Goal: Navigation & Orientation: Find specific page/section

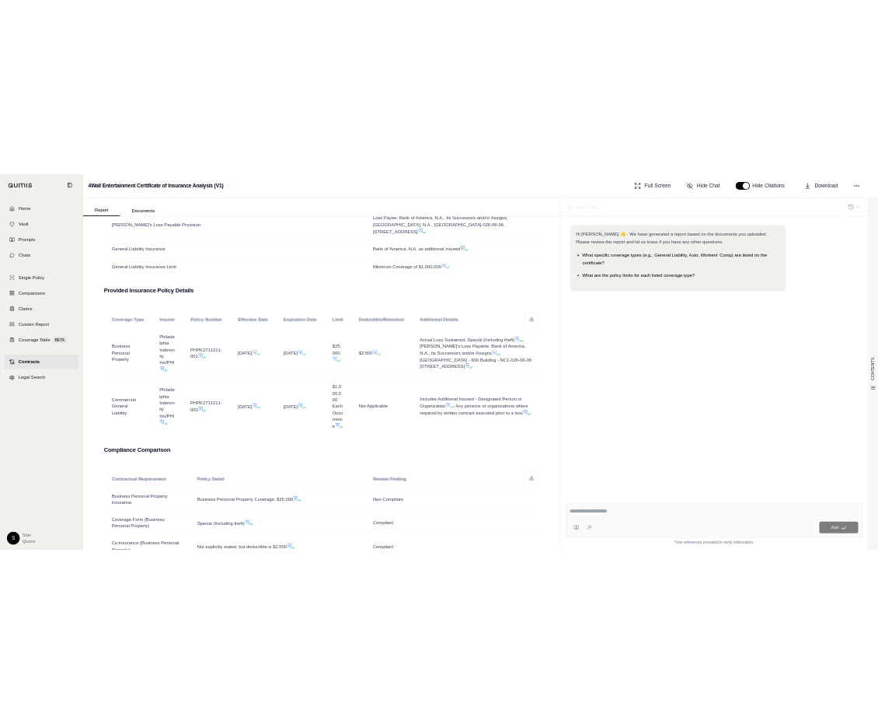
scroll to position [701, 0]
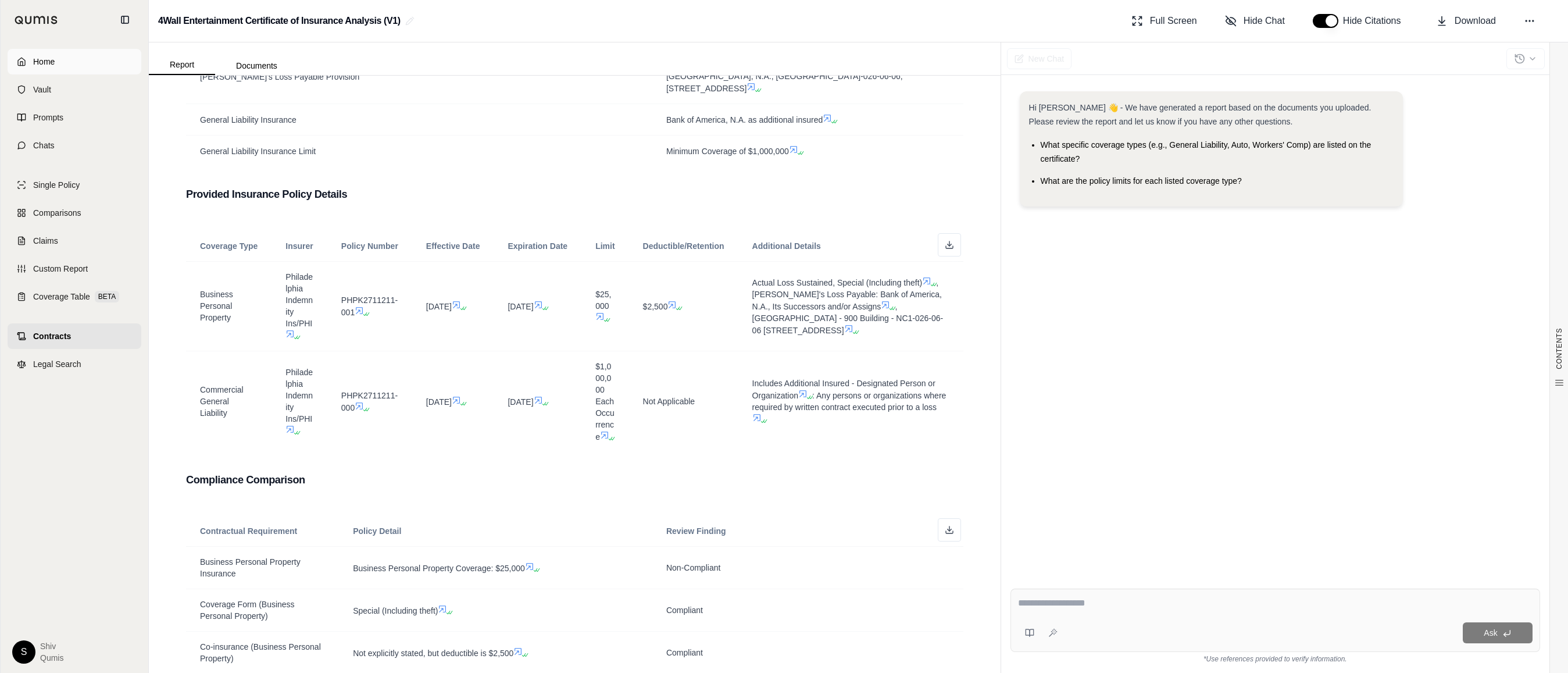
click at [46, 67] on span "Home" at bounding box center [43, 62] width 22 height 12
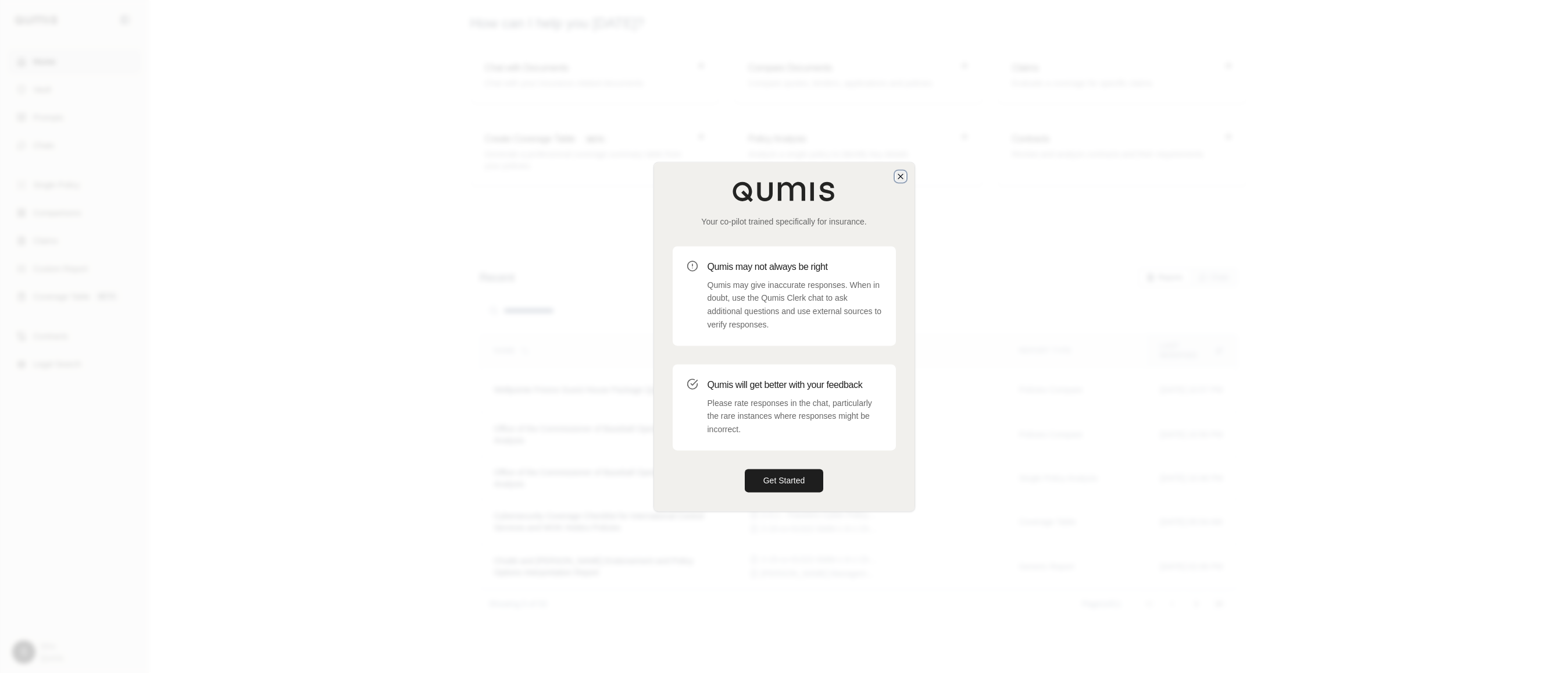
click at [656, 172] on icon "button" at bounding box center [901, 176] width 9 height 9
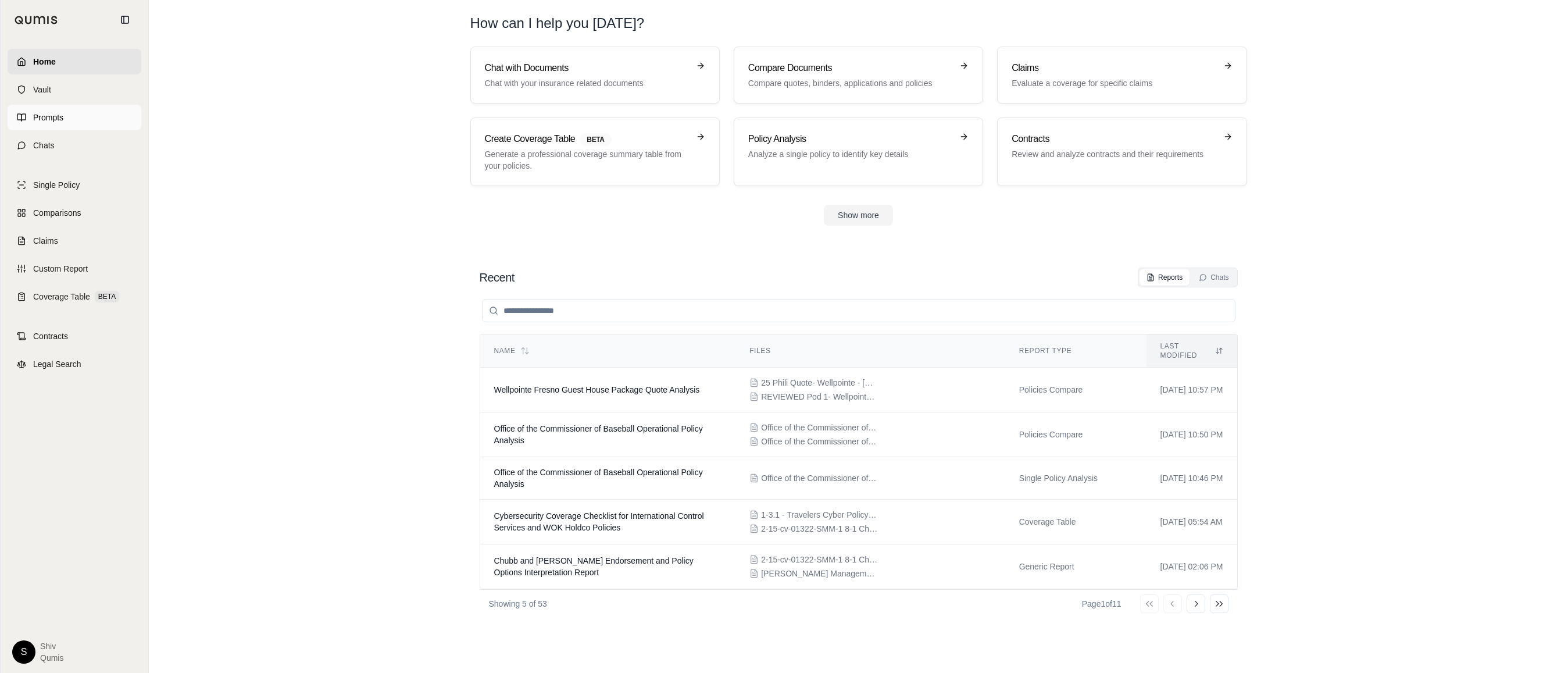
click at [55, 106] on link "Prompts" at bounding box center [74, 118] width 134 height 25
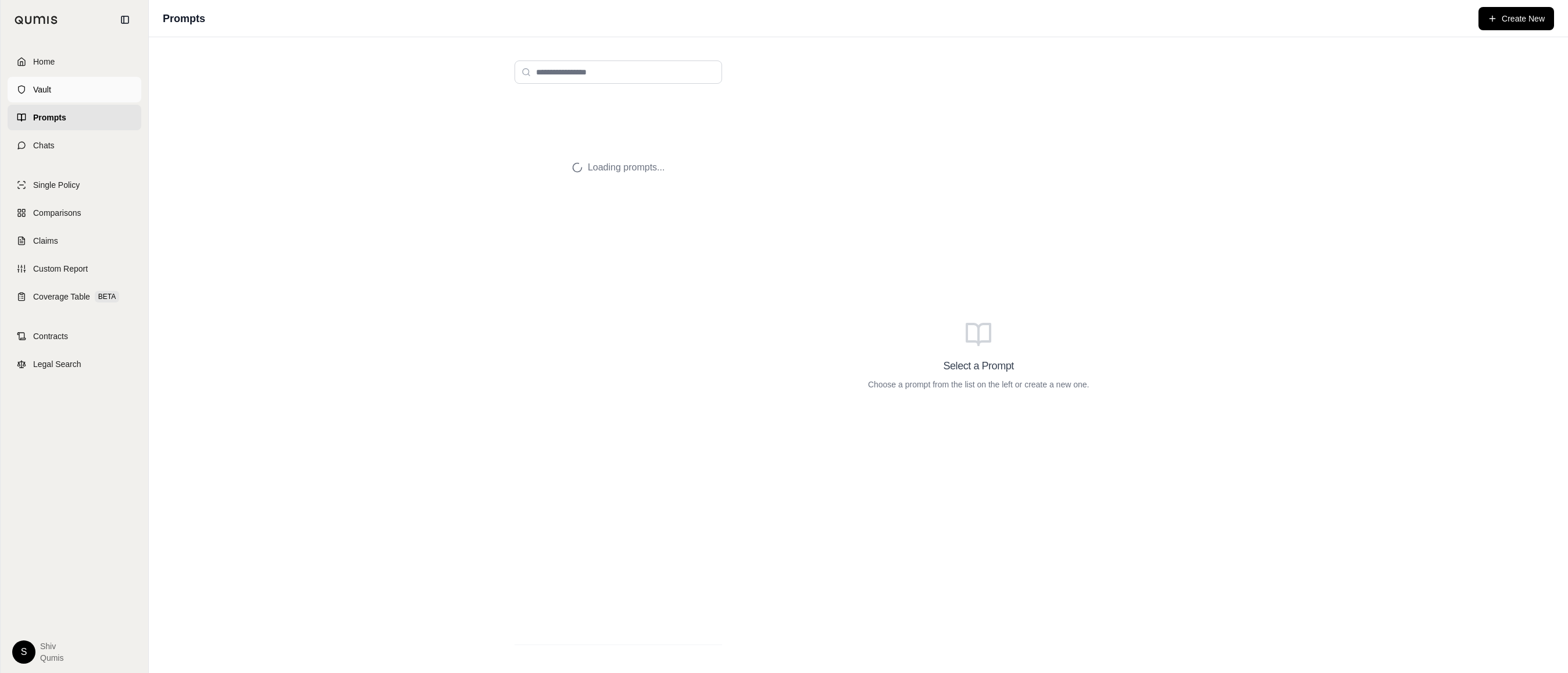
click at [47, 86] on span "Vault" at bounding box center [42, 90] width 18 height 12
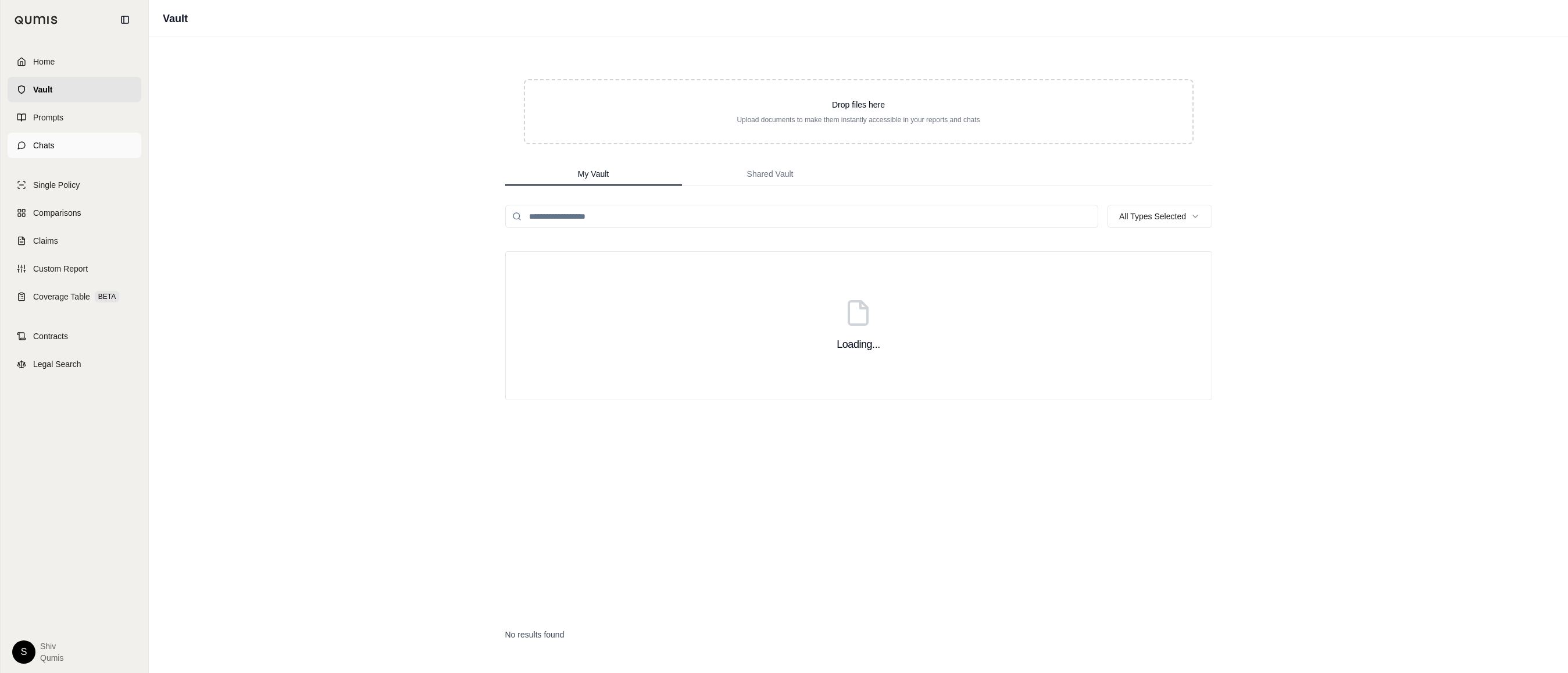
click at [40, 142] on span "Chats" at bounding box center [43, 146] width 22 height 12
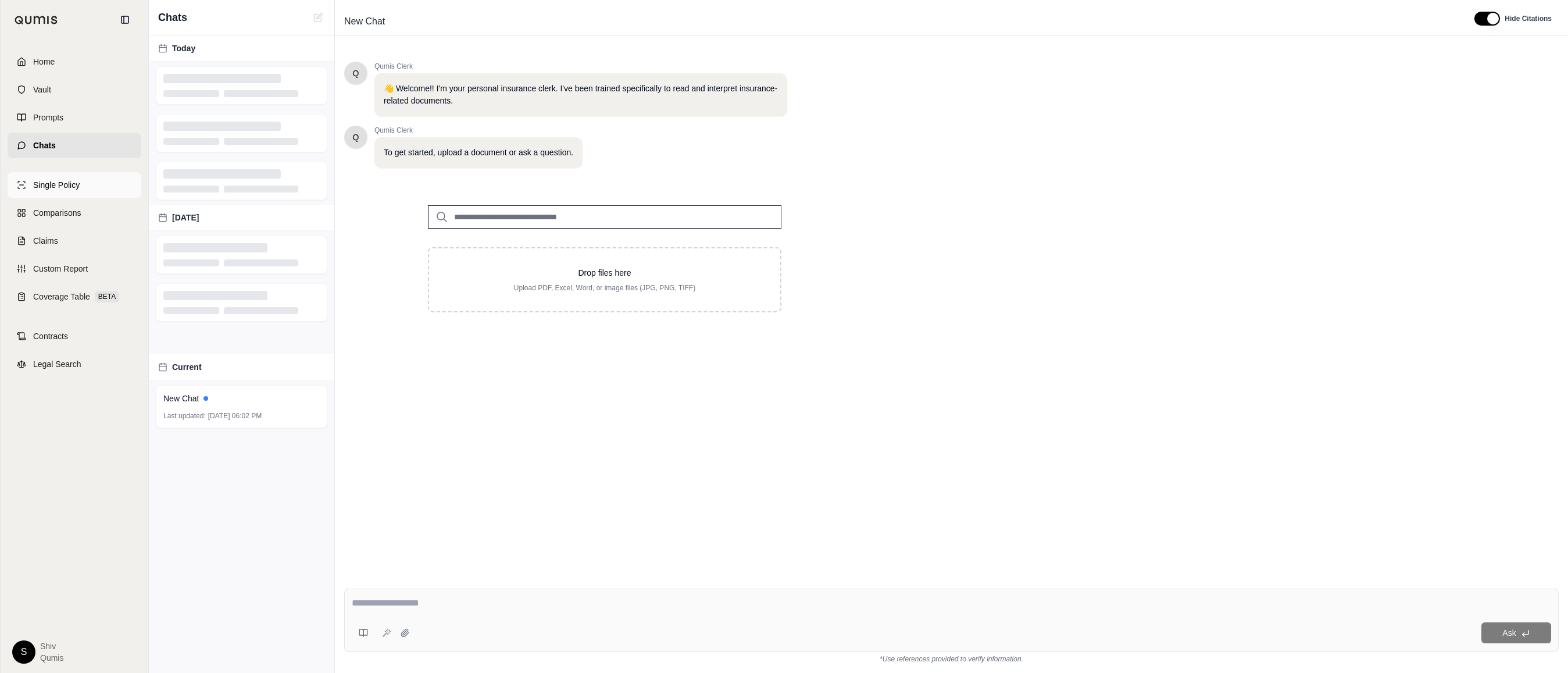
click at [50, 190] on span "Single Policy" at bounding box center [56, 185] width 46 height 12
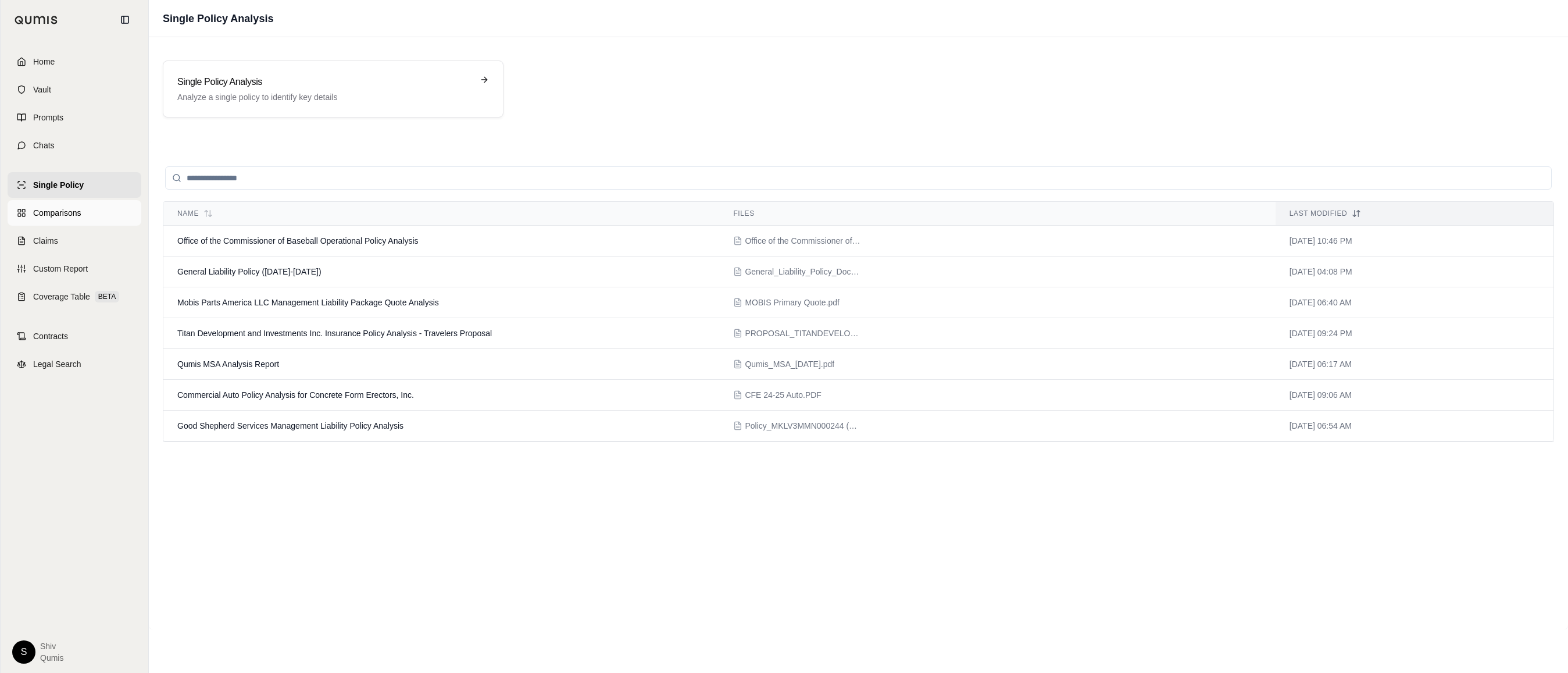
click at [56, 217] on span "Comparisons" at bounding box center [57, 213] width 48 height 12
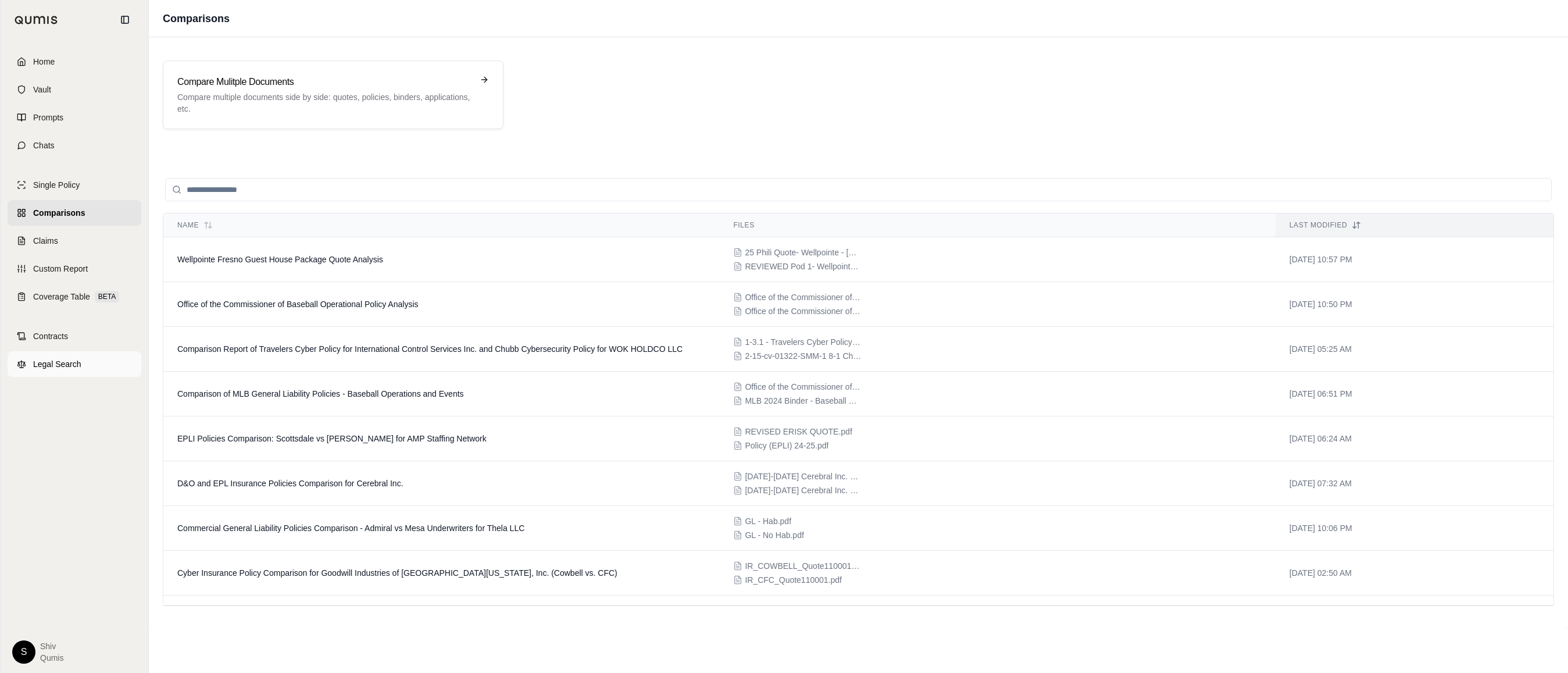
click at [62, 369] on span "Legal Search" at bounding box center [57, 365] width 49 height 12
click at [61, 61] on link "Home" at bounding box center [74, 61] width 134 height 25
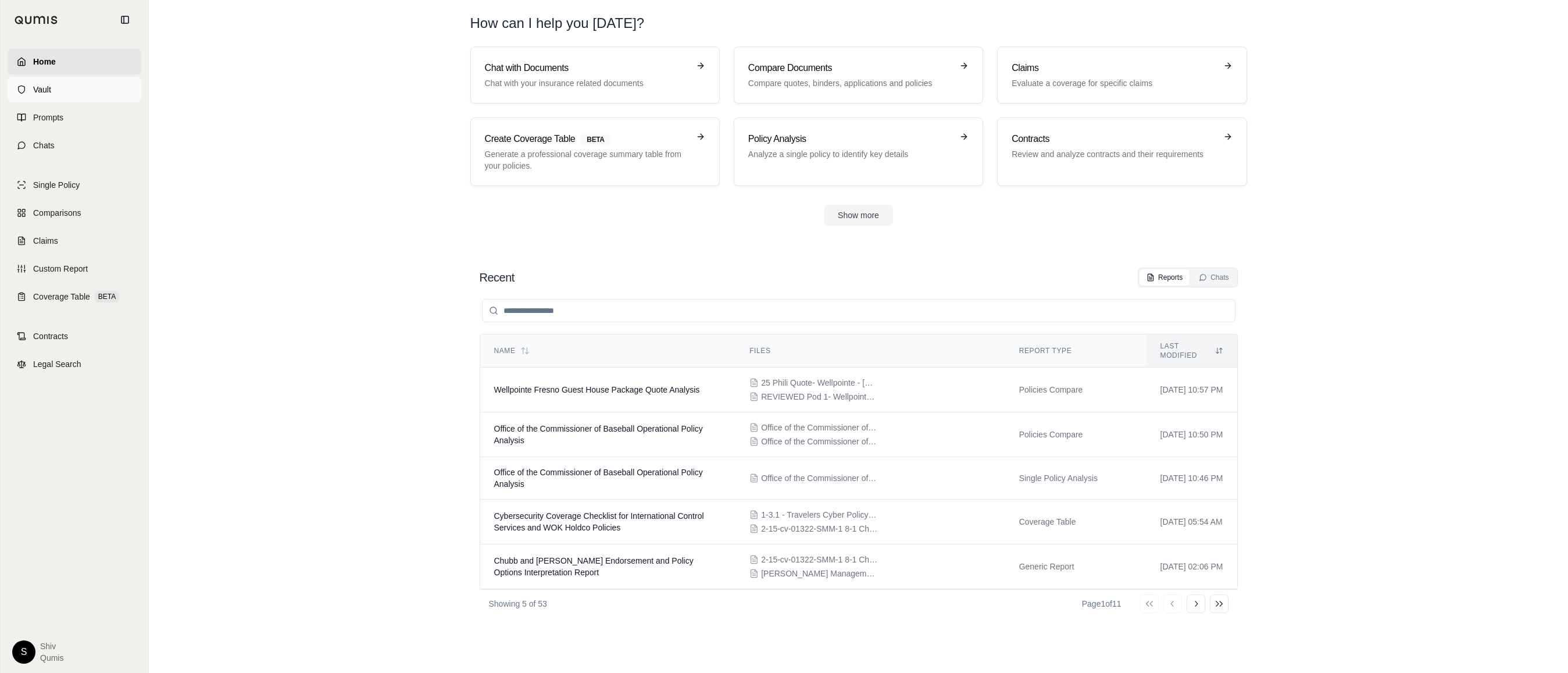
click at [54, 98] on link "Vault" at bounding box center [74, 90] width 134 height 25
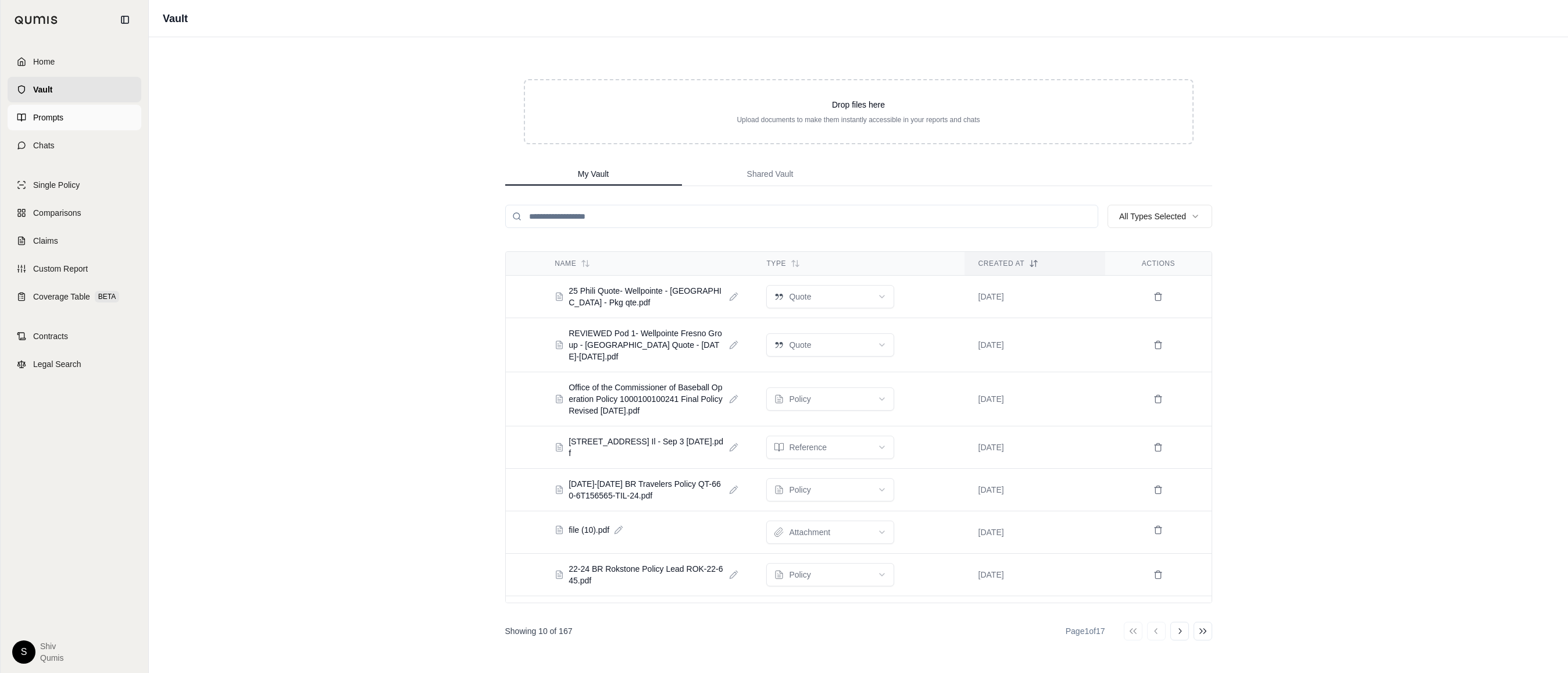
click at [51, 112] on span "Prompts" at bounding box center [48, 118] width 30 height 12
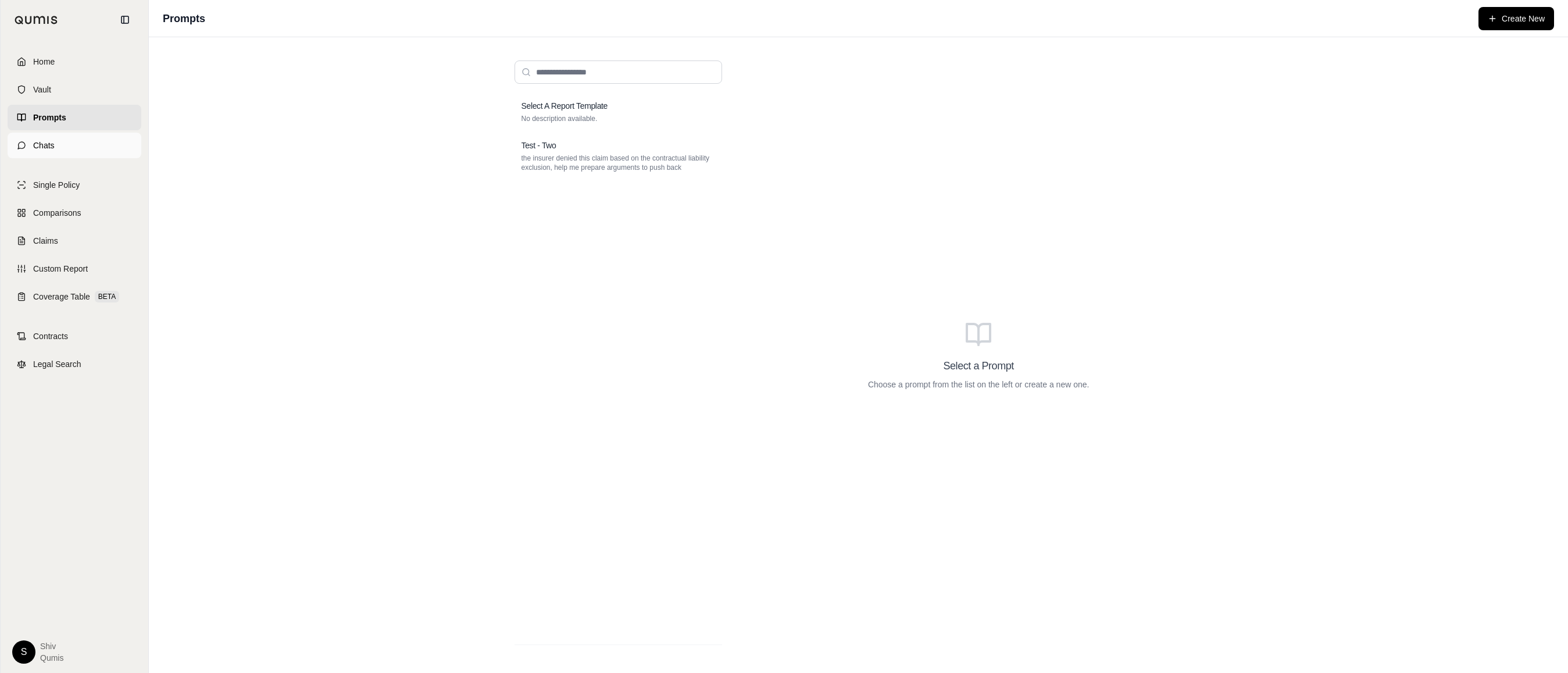
click at [56, 135] on link "Chats" at bounding box center [74, 145] width 134 height 25
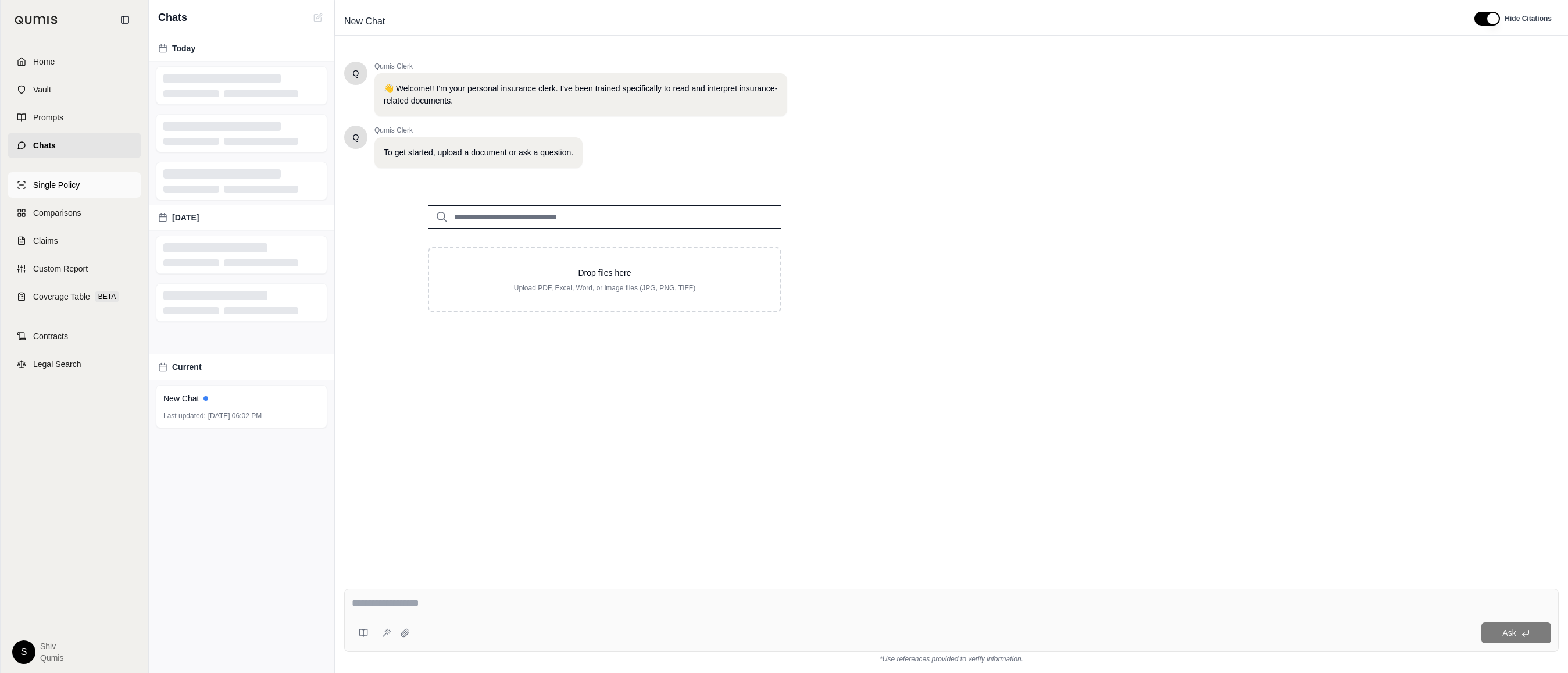
click at [60, 176] on link "Single Policy" at bounding box center [74, 185] width 134 height 25
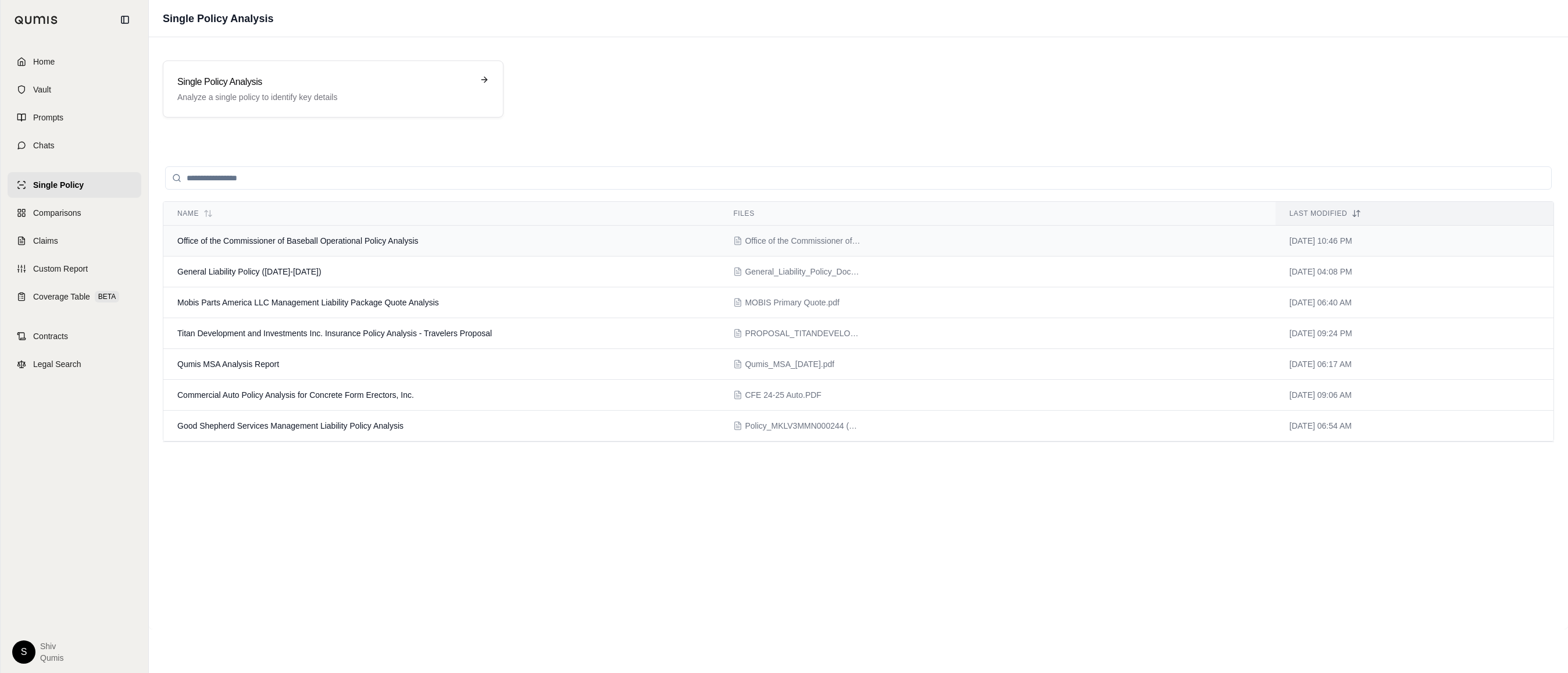
click at [316, 239] on span "Office of the Commissioner of Baseball Operational Policy Analysis" at bounding box center [298, 241] width 242 height 9
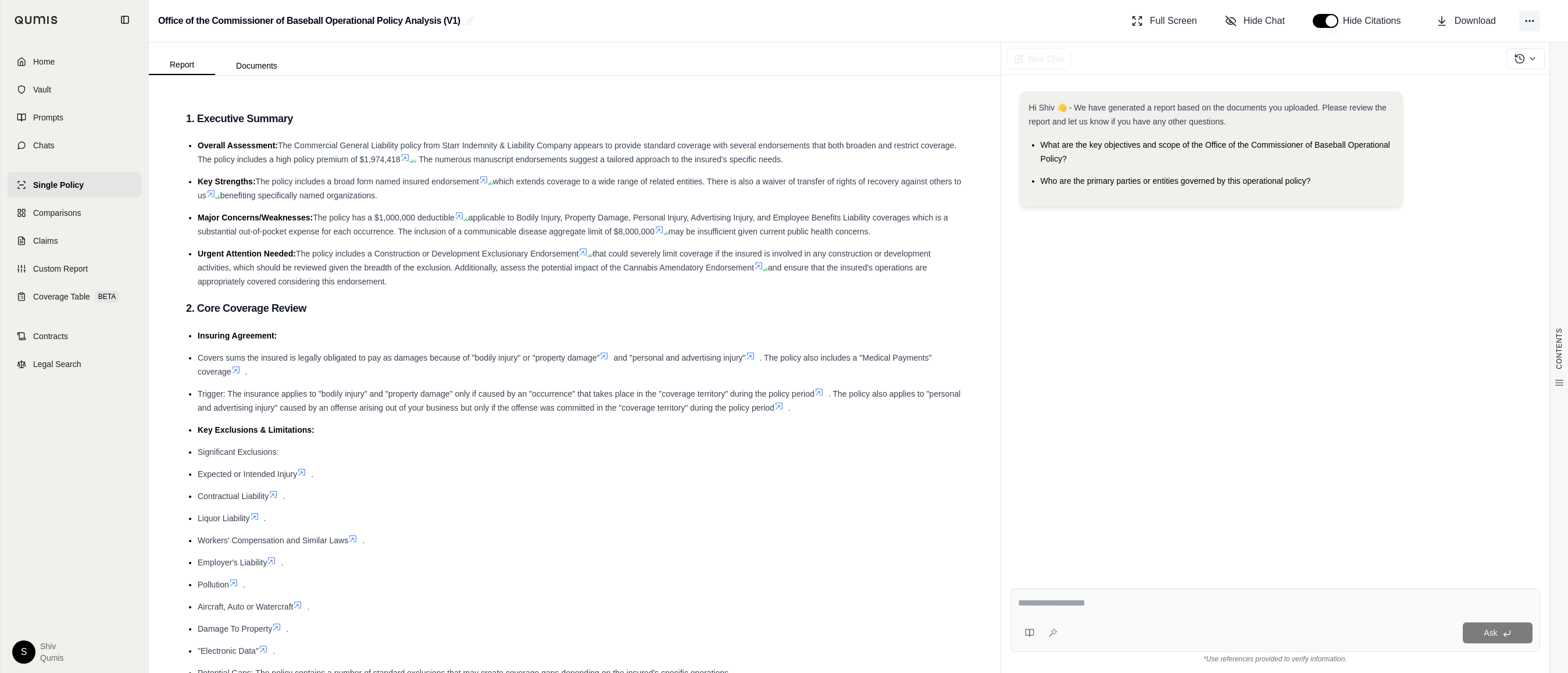
click at [656, 17] on icon at bounding box center [1530, 21] width 12 height 12
click at [61, 300] on span "Coverage Table" at bounding box center [61, 297] width 57 height 12
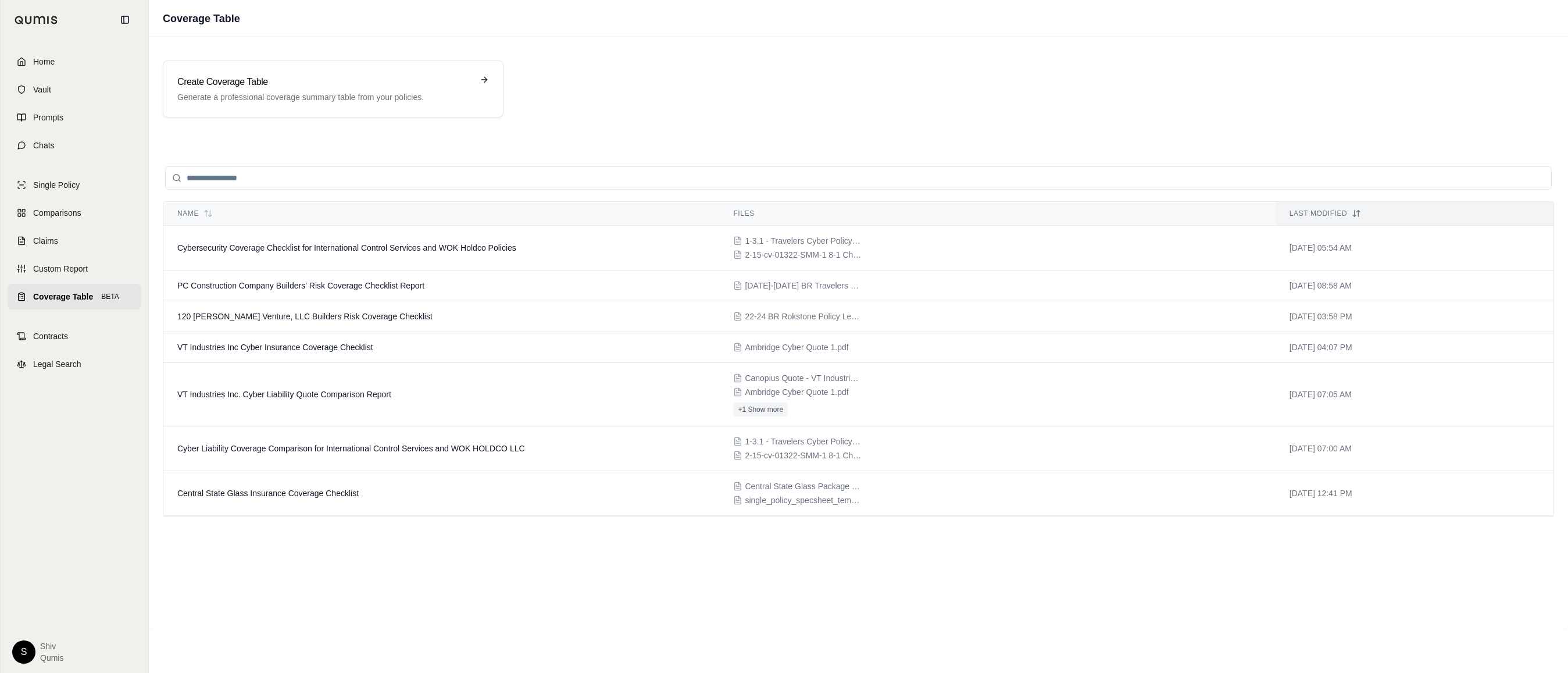
click at [50, 57] on span "Home" at bounding box center [43, 62] width 22 height 12
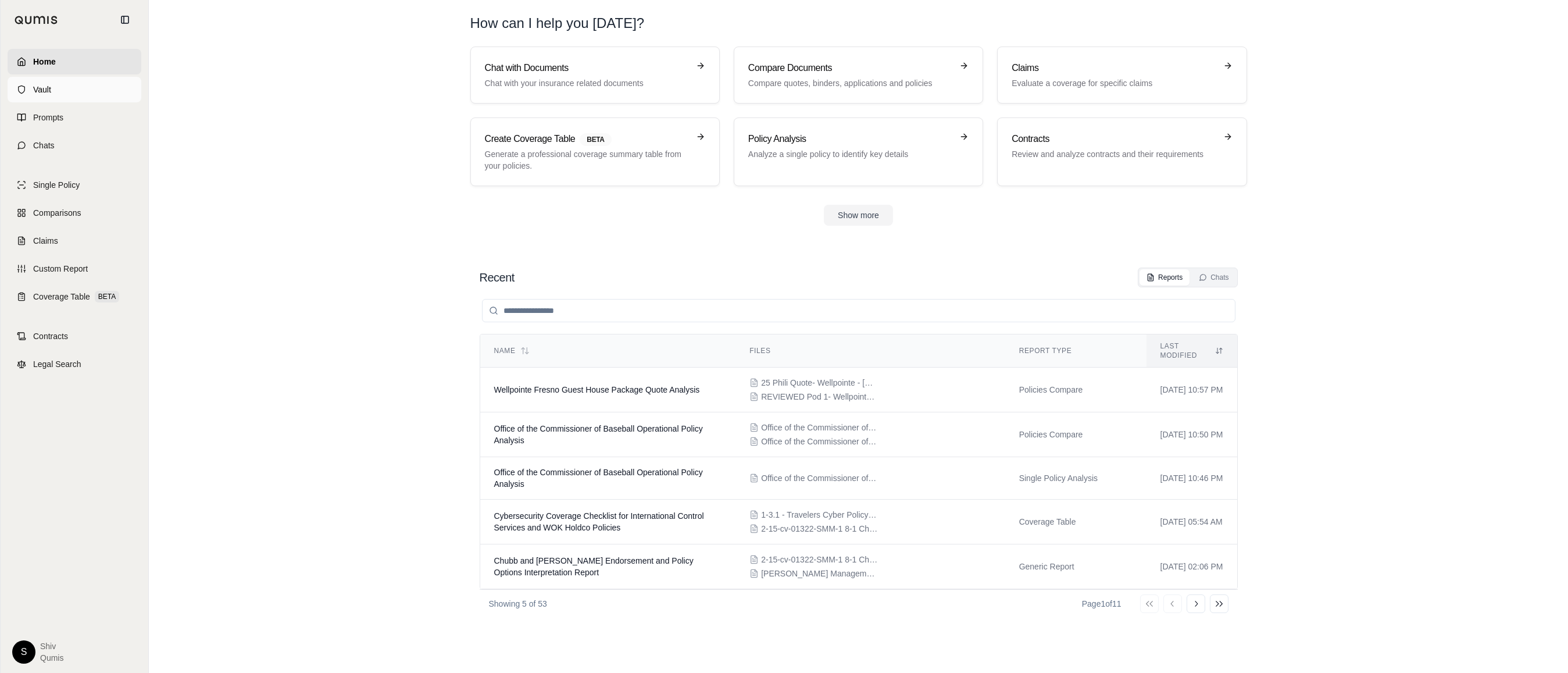
click at [54, 91] on link "Vault" at bounding box center [74, 90] width 134 height 25
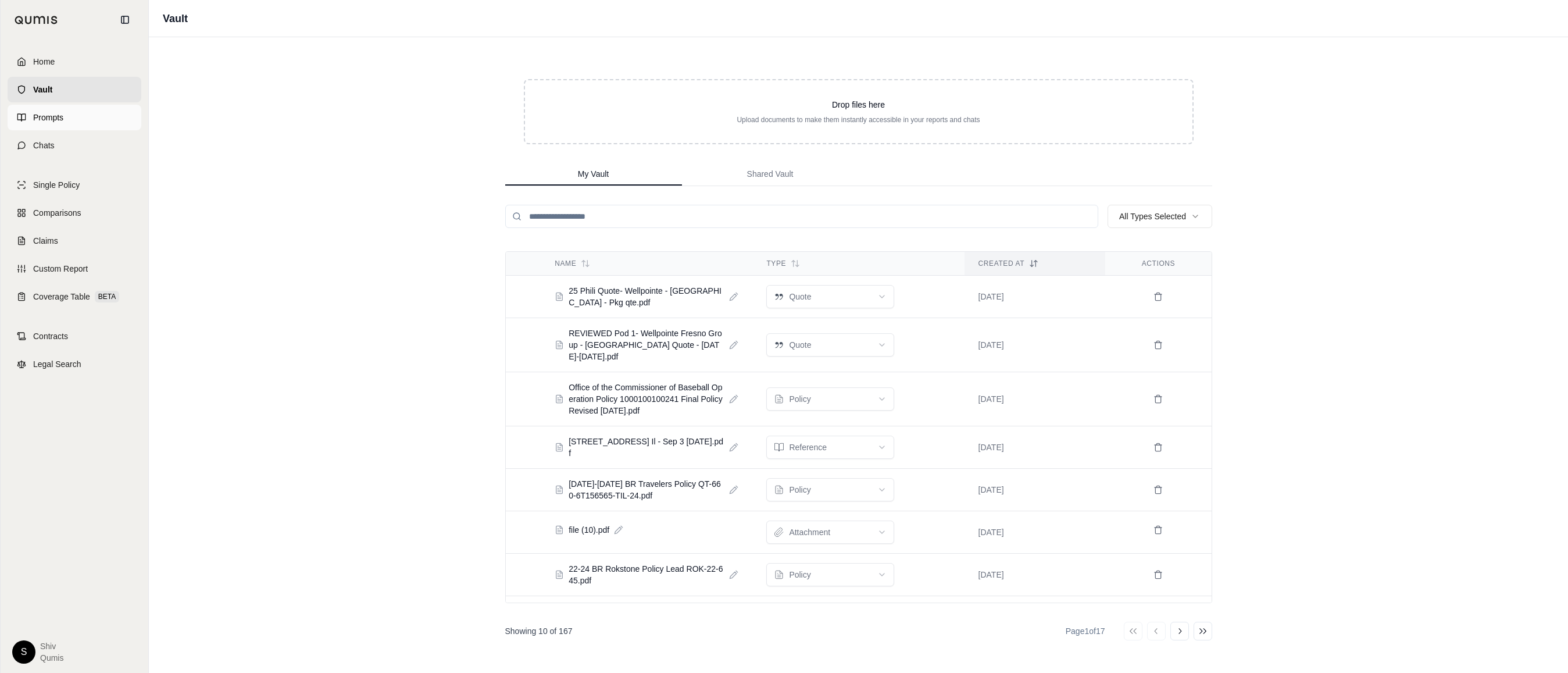
click at [51, 127] on link "Prompts" at bounding box center [74, 118] width 134 height 25
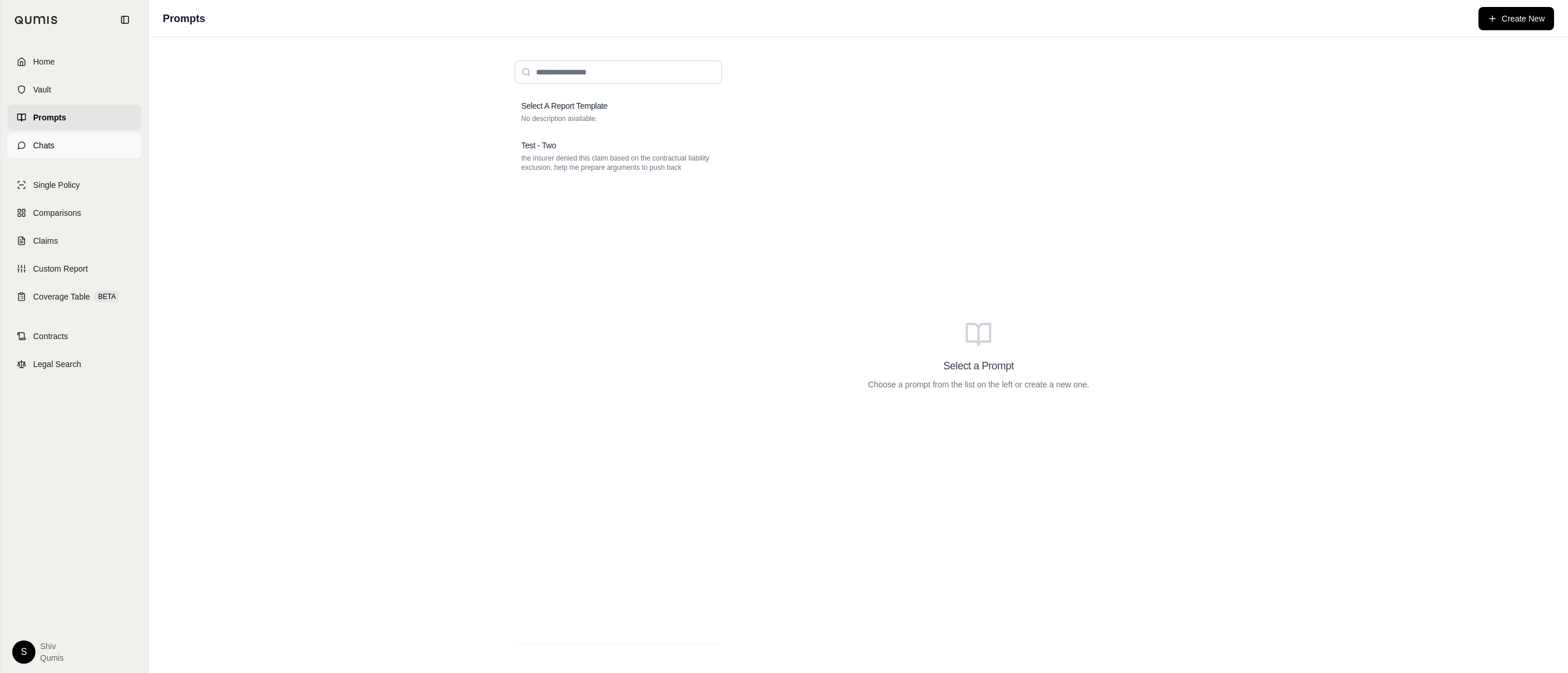
click at [49, 153] on link "Chats" at bounding box center [74, 145] width 134 height 25
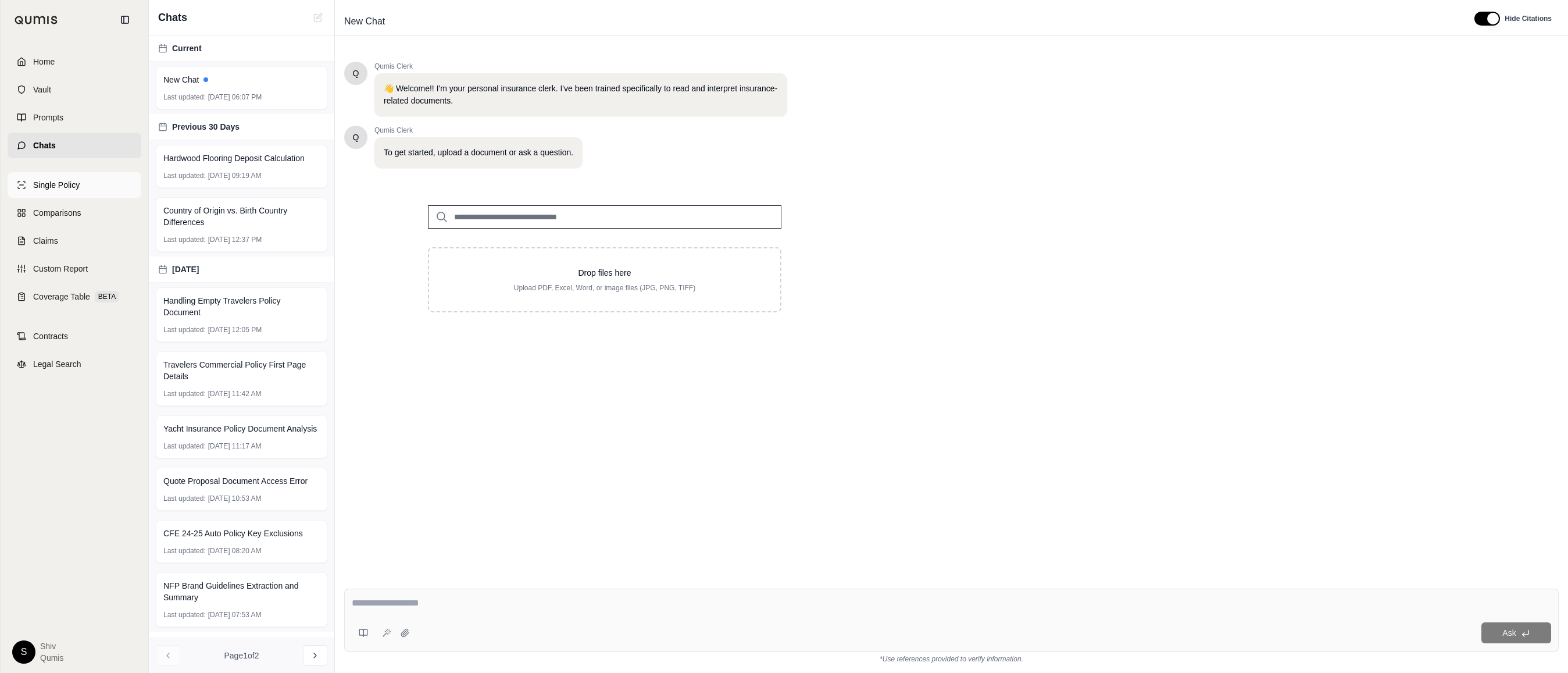
click at [69, 181] on span "Single Policy" at bounding box center [56, 185] width 46 height 12
